Goal: Task Accomplishment & Management: Use online tool/utility

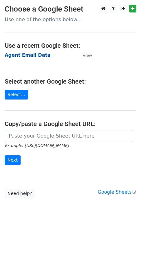
click at [9, 56] on strong "Agent Email Data" at bounding box center [28, 55] width 46 height 6
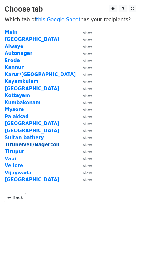
click at [30, 144] on strong "Tirunelveli/Nagercoil" at bounding box center [32, 145] width 55 height 6
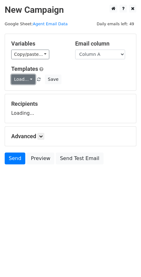
click at [27, 81] on link "Load..." at bounding box center [23, 80] width 24 height 10
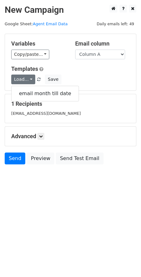
click at [32, 99] on div "email month till date" at bounding box center [45, 94] width 68 height 16
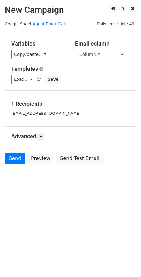
click at [32, 96] on div "1 Recipients [EMAIL_ADDRESS][DOMAIN_NAME]" at bounding box center [70, 108] width 131 height 29
click at [25, 80] on link "Load..." at bounding box center [23, 80] width 24 height 10
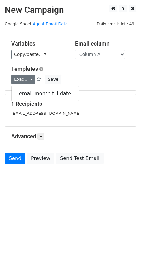
click at [28, 87] on div "email month till date" at bounding box center [45, 94] width 68 height 16
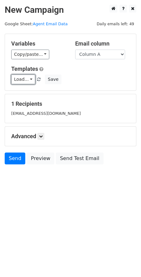
click at [27, 83] on link "Load..." at bounding box center [23, 80] width 24 height 10
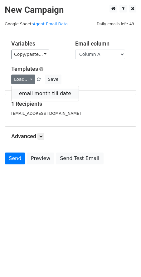
click at [29, 92] on link "email month till date" at bounding box center [45, 94] width 67 height 10
